Goal: Navigation & Orientation: Find specific page/section

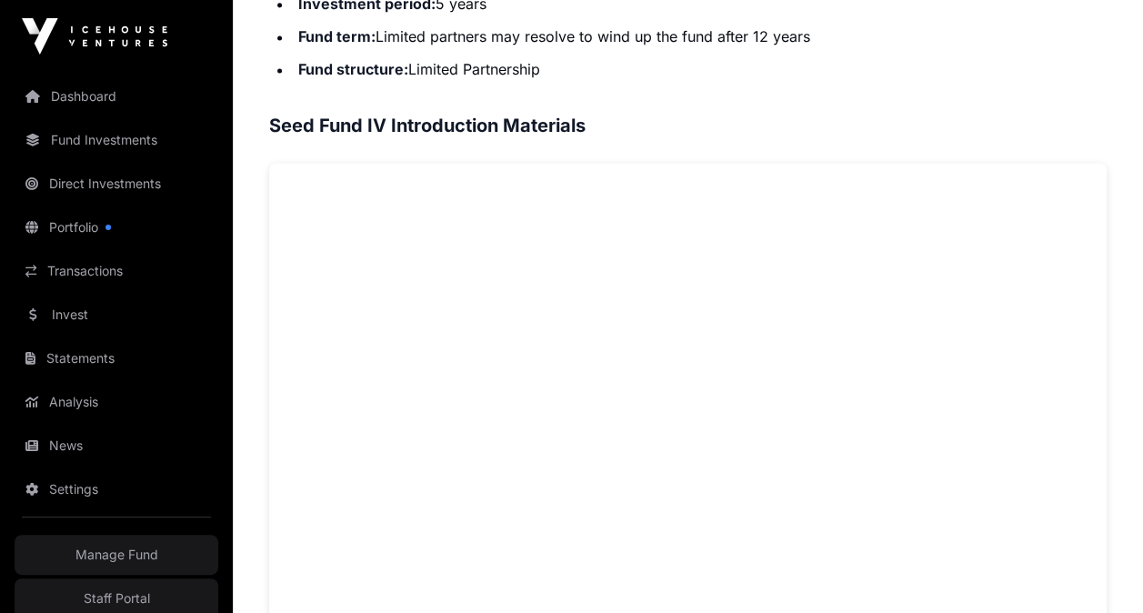
scroll to position [1268, 0]
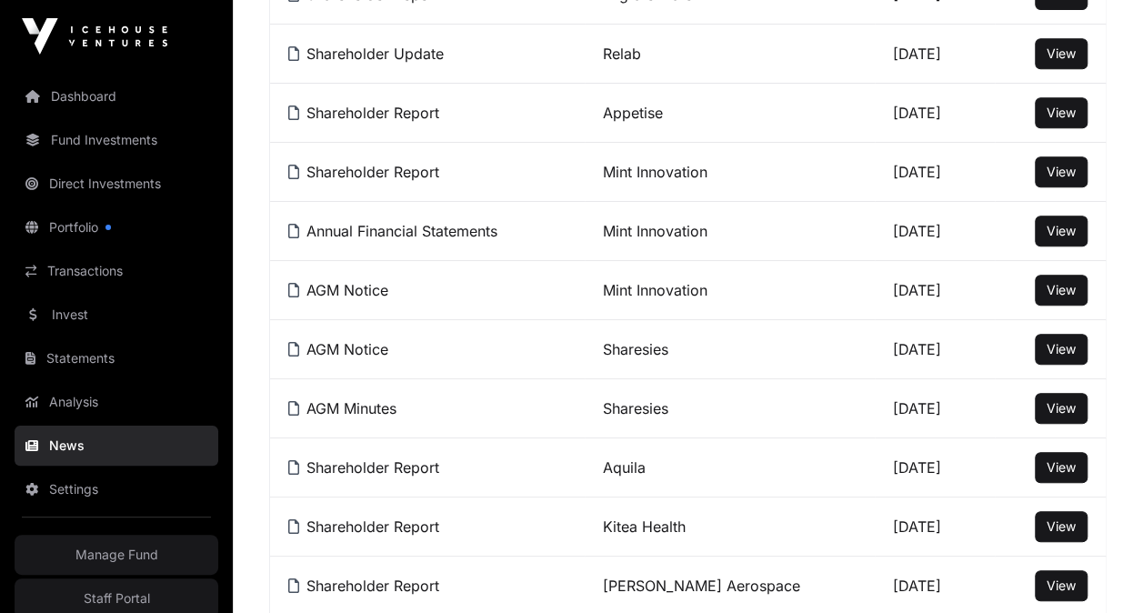
scroll to position [76, 0]
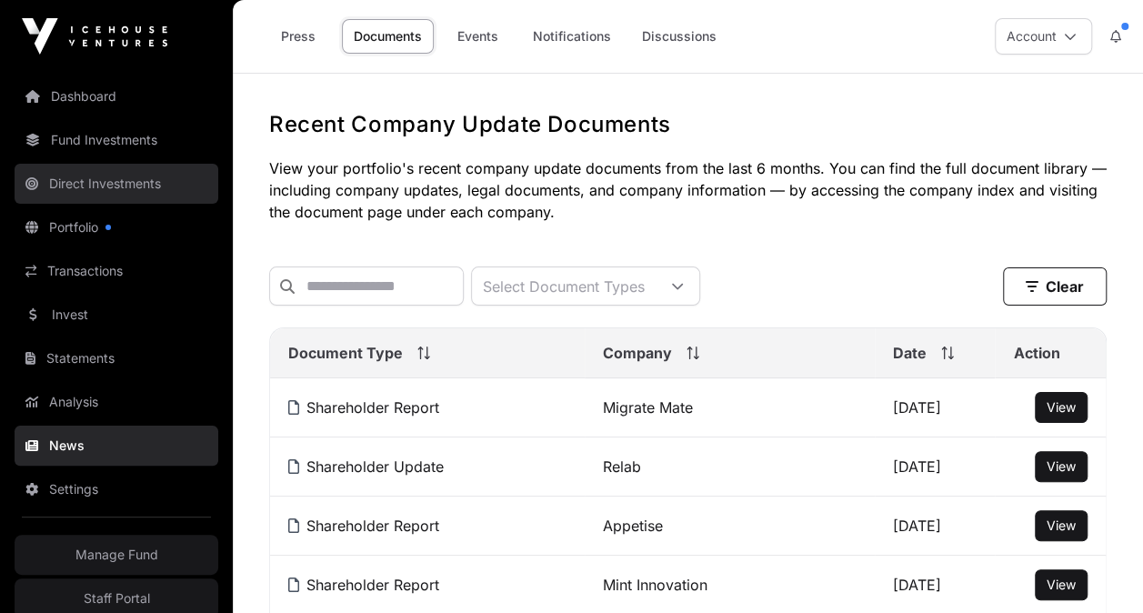
click at [107, 176] on link "Direct Investments" at bounding box center [117, 184] width 204 height 40
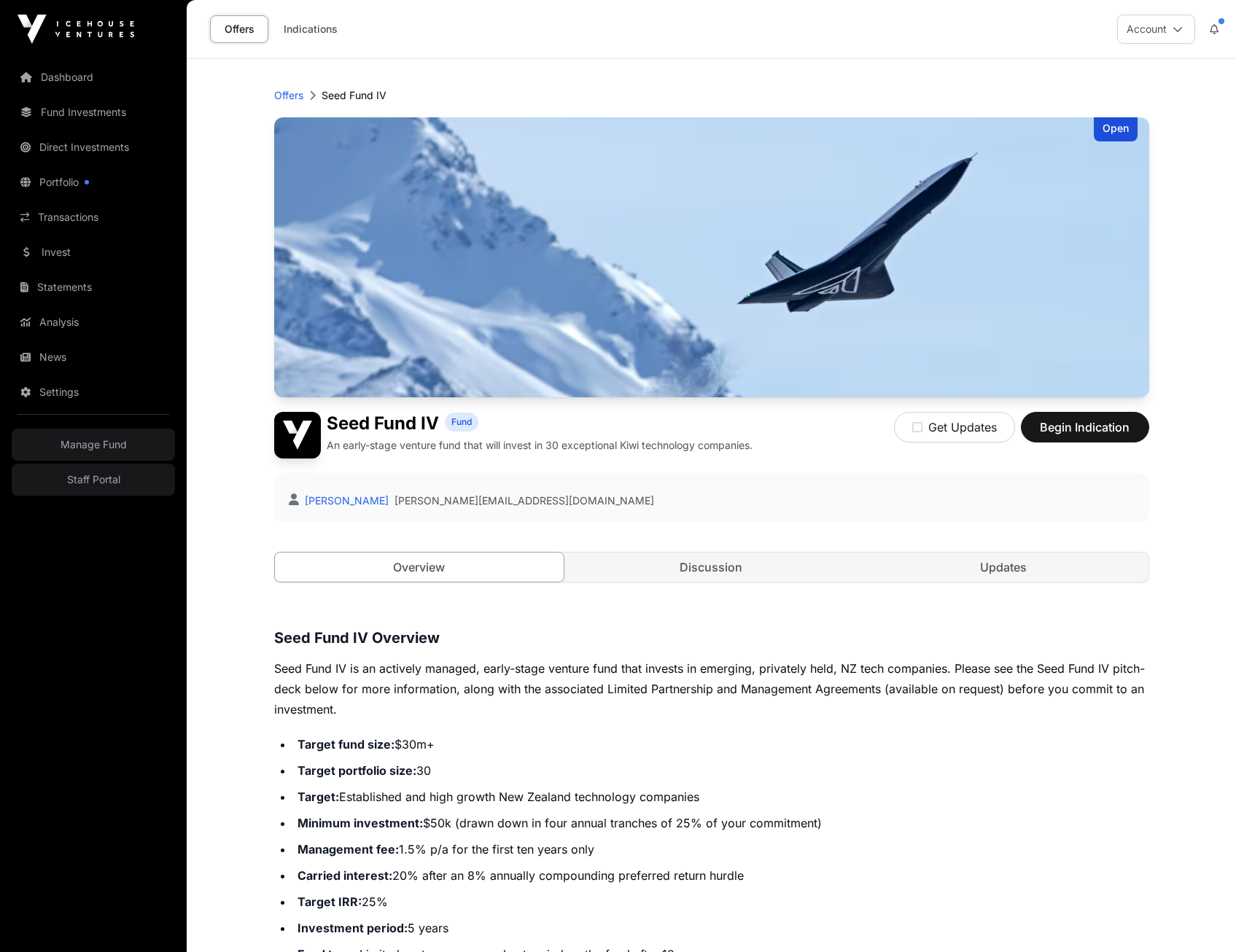
scroll to position [1017, 0]
